Goal: Information Seeking & Learning: Learn about a topic

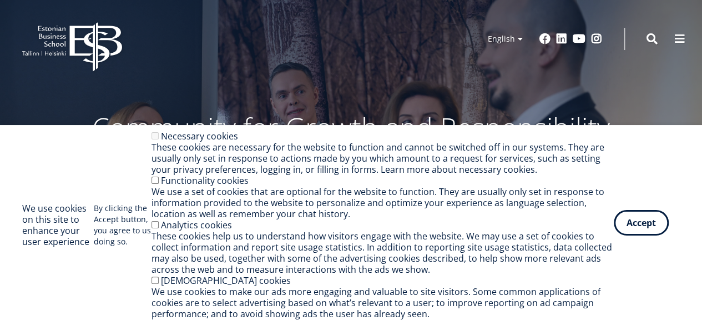
click at [640, 232] on button "Accept" at bounding box center [641, 223] width 55 height 26
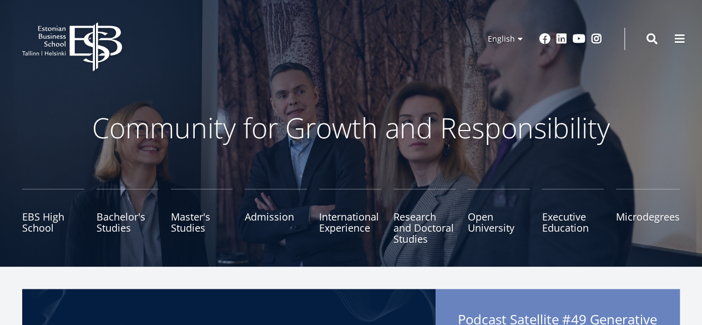
click at [95, 40] on icon "EBS Logo Created with Sketch." at bounding box center [72, 46] width 100 height 49
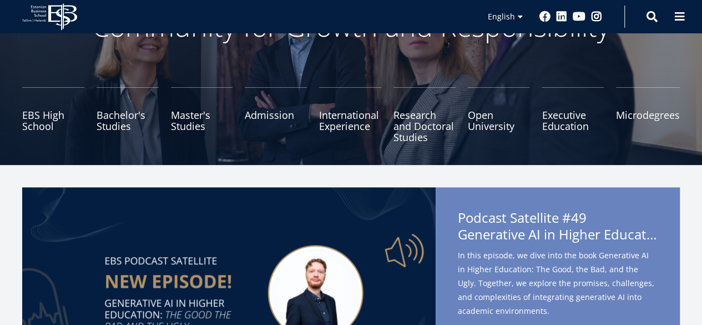
scroll to position [97, 0]
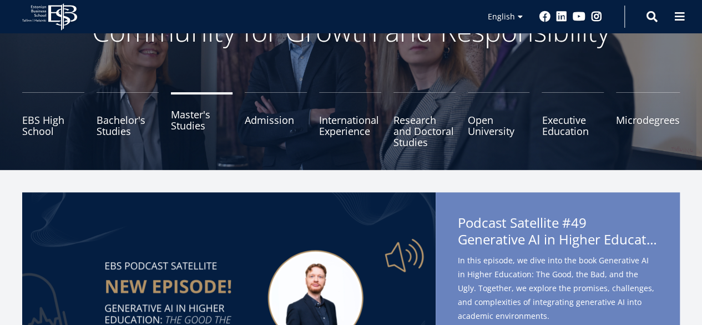
click at [183, 135] on link "Master's Studies" at bounding box center [202, 120] width 62 height 56
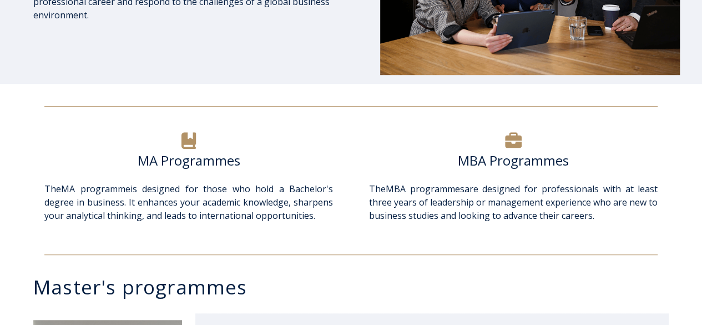
scroll to position [310, 0]
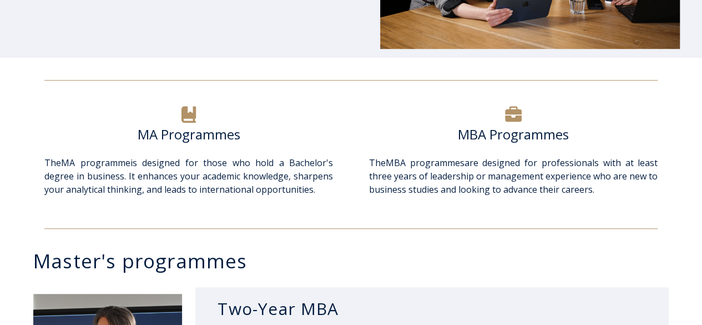
click at [215, 135] on h6 "MA Programmes" at bounding box center [188, 134] width 289 height 17
click at [575, 222] on div "The MBA programmes are designed for professionals with at least three years of …" at bounding box center [513, 189] width 289 height 67
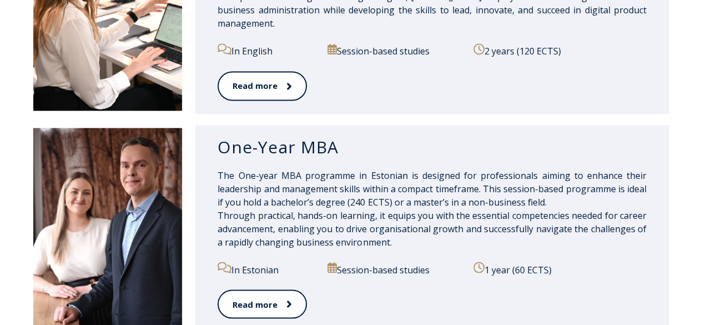
scroll to position [954, 0]
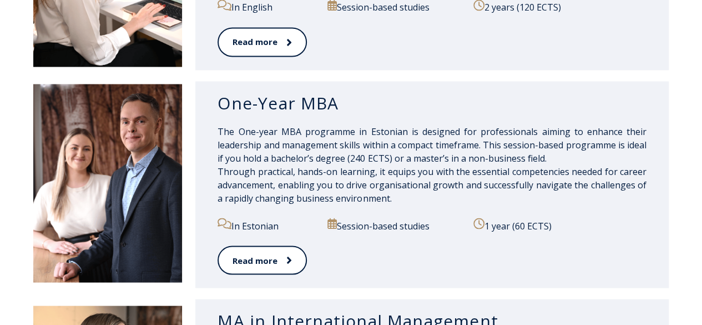
click at [239, 92] on h3 "One-Year MBA" at bounding box center [432, 102] width 429 height 21
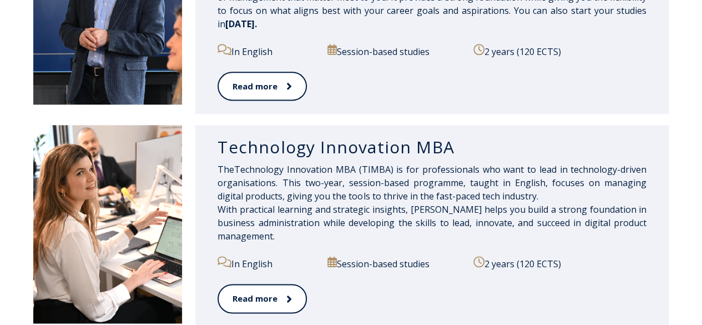
scroll to position [645, 0]
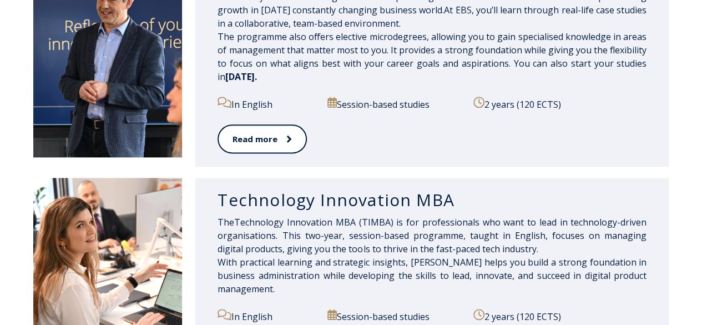
click at [332, 209] on div "Technology Innovation MBA" at bounding box center [432, 197] width 429 height 38
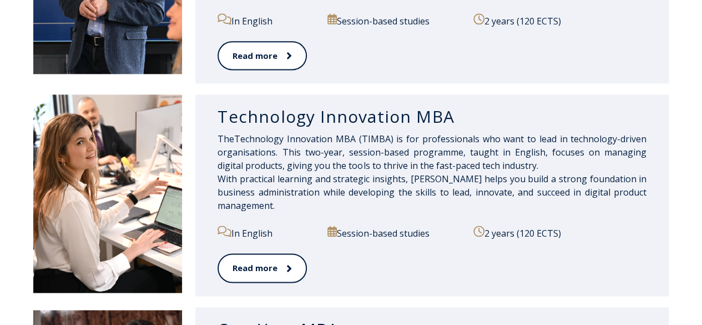
scroll to position [734, 0]
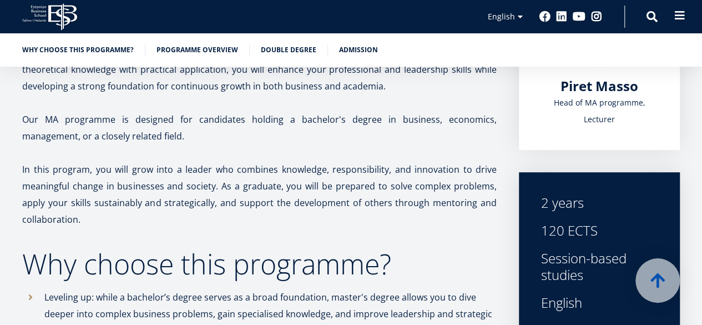
scroll to position [321, 0]
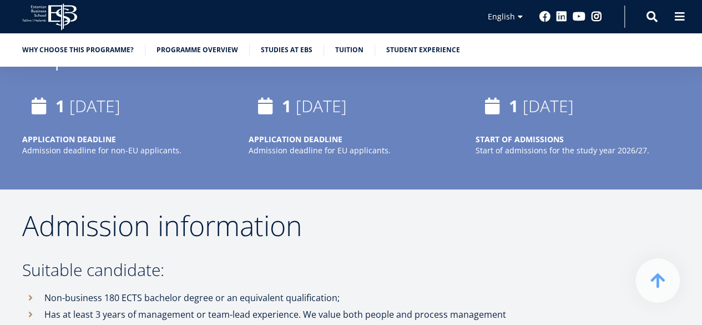
scroll to position [1897, 0]
